Goal: Transaction & Acquisition: Purchase product/service

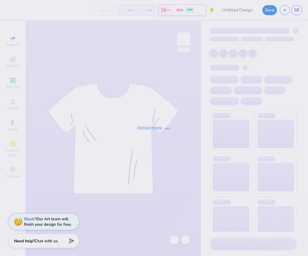
type input "BID DAY 2"
type input "5"
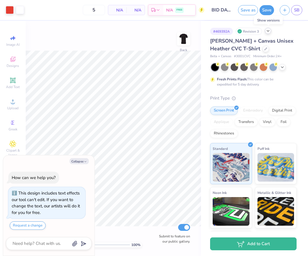
click at [270, 31] on icon at bounding box center [268, 31] width 5 height 5
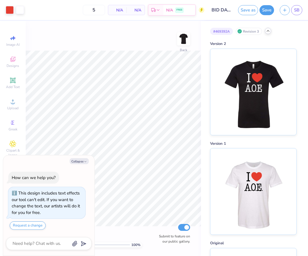
click at [269, 31] on polyline at bounding box center [268, 30] width 2 height 1
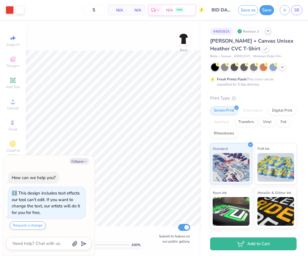
click at [274, 49] on div "[PERSON_NAME] + Canvas Unisex Heather CVC T-Shirt" at bounding box center [253, 44] width 87 height 15
click at [263, 48] on div at bounding box center [266, 48] width 6 height 6
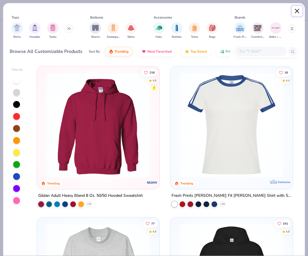
click at [294, 9] on button "Close" at bounding box center [297, 11] width 11 height 11
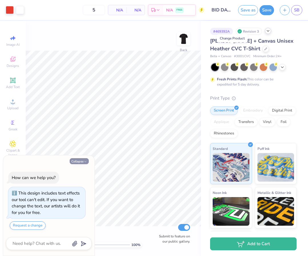
click at [88, 159] on button "Collapse" at bounding box center [79, 161] width 19 height 6
type textarea "x"
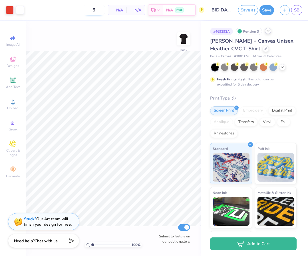
click at [95, 12] on input "5" at bounding box center [94, 10] width 22 height 10
click at [269, 33] on div at bounding box center [268, 31] width 6 height 6
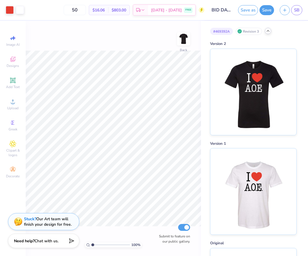
click at [269, 33] on div at bounding box center [268, 31] width 6 height 6
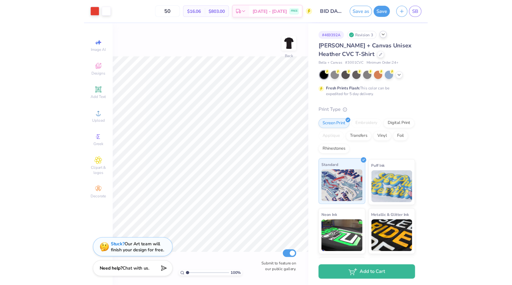
scroll to position [41, 0]
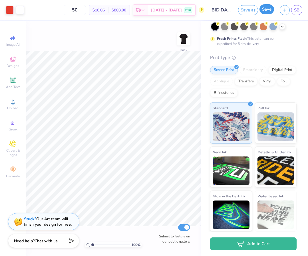
click at [268, 7] on button "Save" at bounding box center [267, 9] width 15 height 10
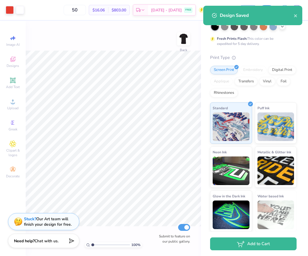
click at [298, 14] on div "Design Saved" at bounding box center [252, 15] width 99 height 19
click at [292, 14] on div "Design Saved" at bounding box center [257, 15] width 74 height 7
click at [295, 15] on icon "close" at bounding box center [295, 15] width 3 height 3
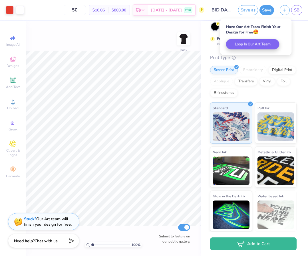
click at [302, 11] on div "SB" at bounding box center [296, 10] width 11 height 10
click at [299, 11] on span "SB" at bounding box center [296, 10] width 5 height 7
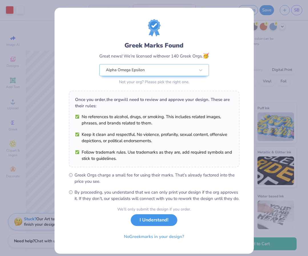
click at [156, 223] on button "I Understand!" at bounding box center [154, 220] width 47 height 12
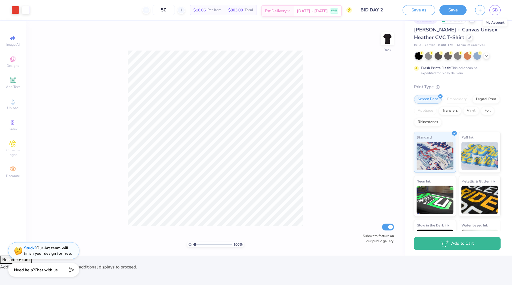
scroll to position [11, 0]
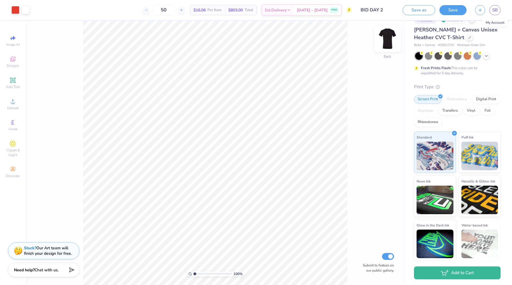
click at [308, 43] on img at bounding box center [387, 38] width 23 height 23
click at [308, 43] on img at bounding box center [387, 38] width 11 height 11
click at [308, 34] on img at bounding box center [387, 38] width 23 height 23
click at [308, 40] on img at bounding box center [387, 38] width 23 height 23
click at [175, 11] on input "50" at bounding box center [163, 10] width 22 height 10
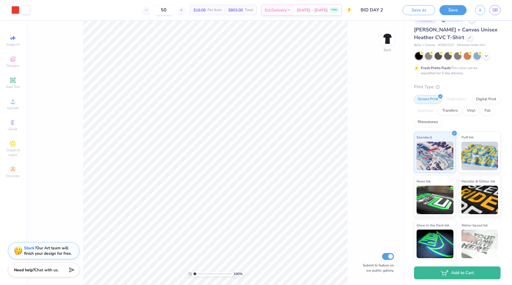
type input "5"
type input "7"
type input "8"
type input "100"
click at [202, 11] on span "$14.22" at bounding box center [196, 10] width 12 height 6
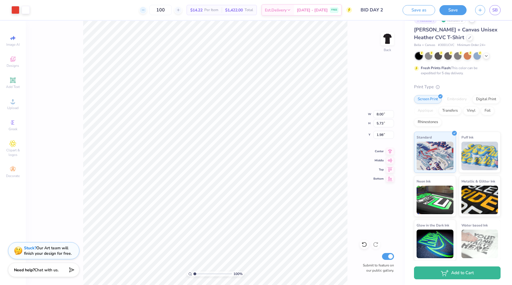
type input "2.36"
click at [172, 10] on input "100" at bounding box center [160, 10] width 22 height 10
click at [226, 4] on div "100 $14.22 Per Item $1,422.00 Total Est. Delivery Sep 5 - 8 FREE" at bounding box center [193, 10] width 318 height 20
click at [218, 9] on span "Per Item" at bounding box center [211, 10] width 14 height 6
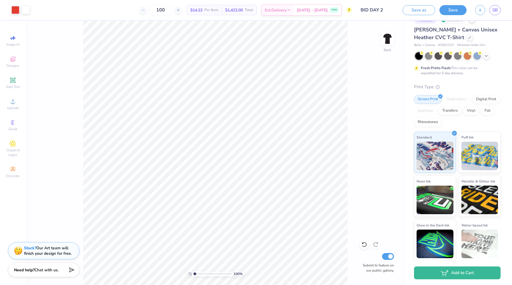
click at [202, 7] on span "$14.22" at bounding box center [196, 10] width 12 height 6
click at [171, 13] on input "100" at bounding box center [160, 10] width 22 height 10
click at [172, 13] on input "100" at bounding box center [160, 10] width 22 height 10
type input "1"
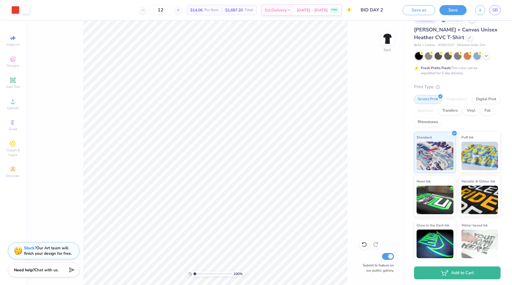
type input "1"
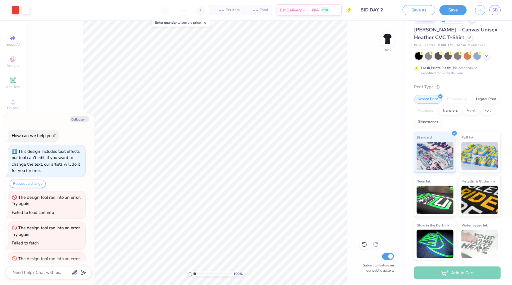
type textarea "x"
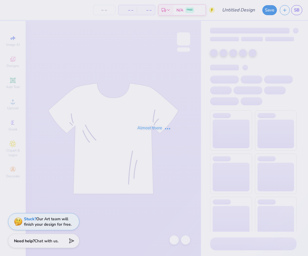
type input "BID DAY 2"
type input "50"
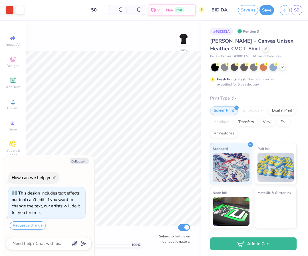
type textarea "x"
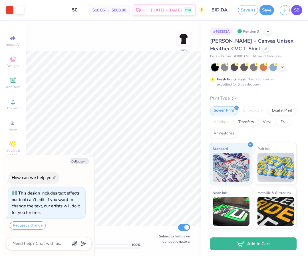
click at [294, 10] on span "SB" at bounding box center [296, 10] width 5 height 7
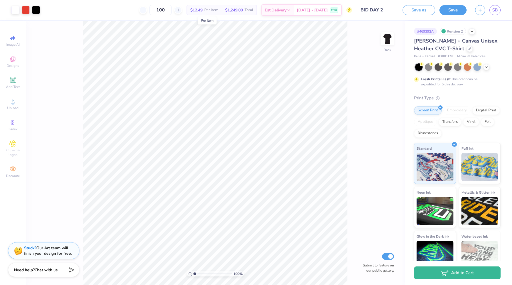
click at [202, 11] on span "$12.49" at bounding box center [196, 10] width 12 height 6
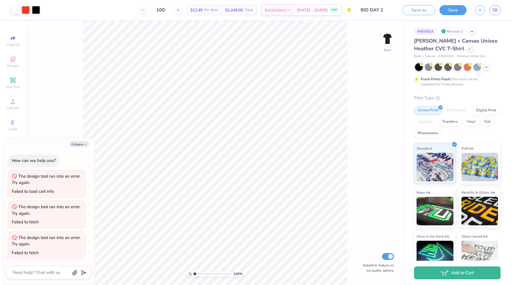
type textarea "x"
